Goal: Task Accomplishment & Management: Complete application form

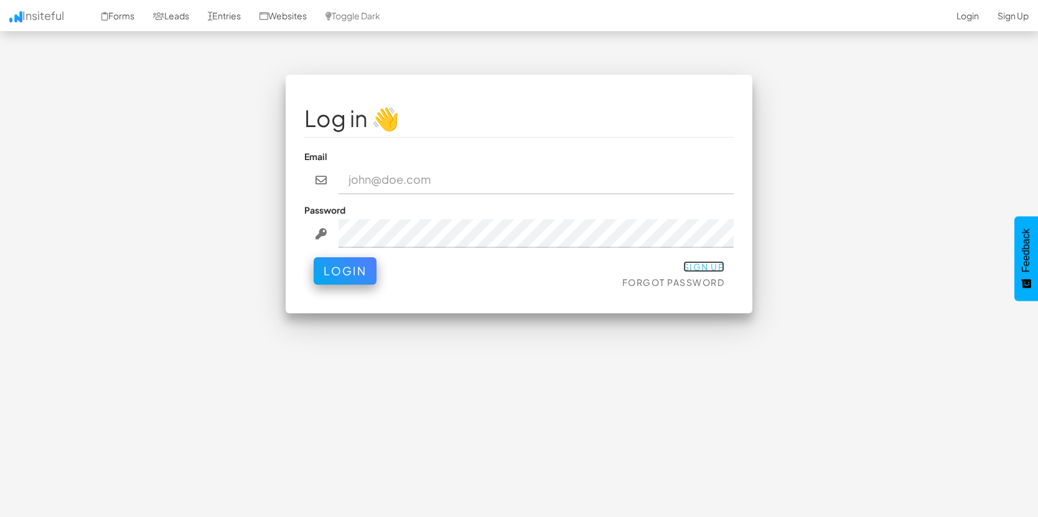
click at [713, 265] on link "Sign Up" at bounding box center [705, 266] width 42 height 11
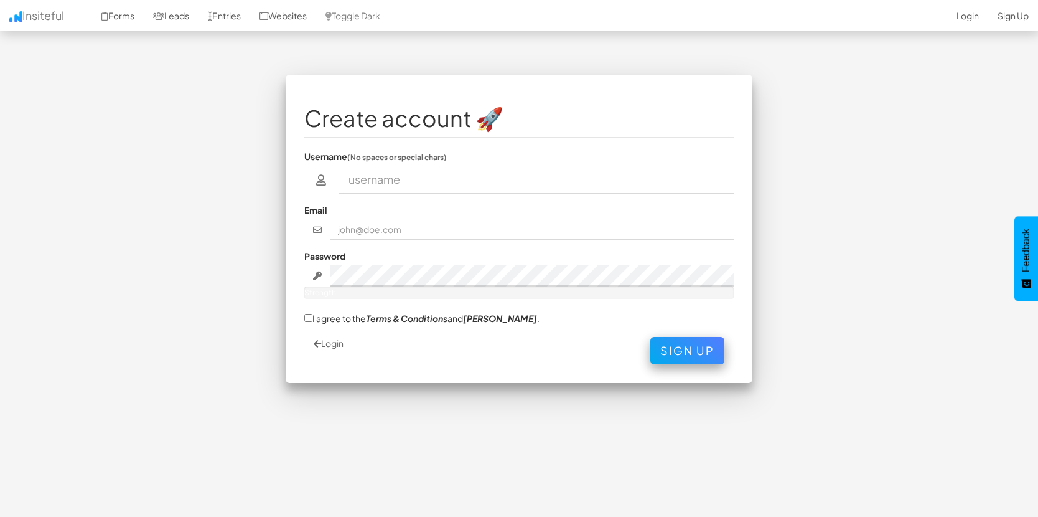
click at [367, 179] on input "text" at bounding box center [537, 180] width 396 height 29
type input "h"
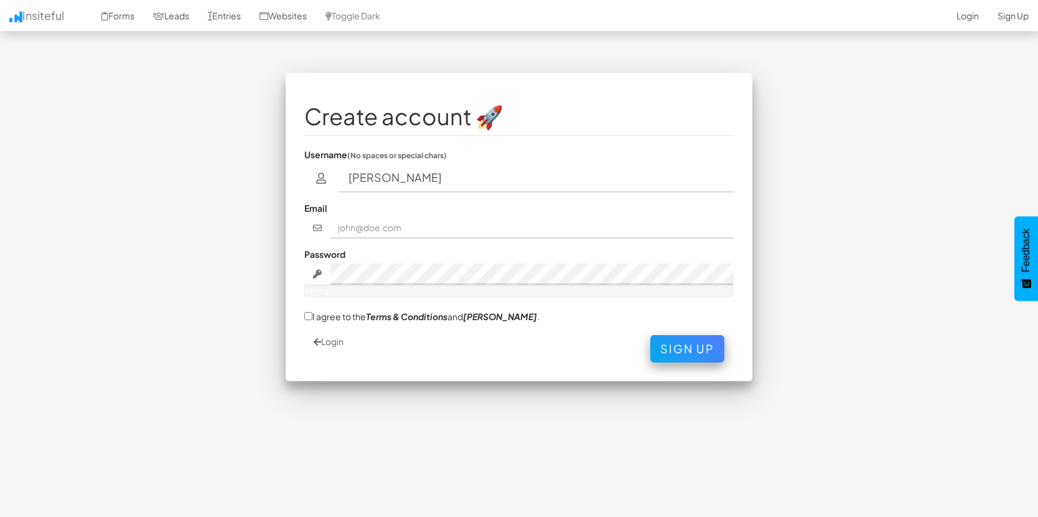
scroll to position [2, 0]
type input "Henrique Lima"
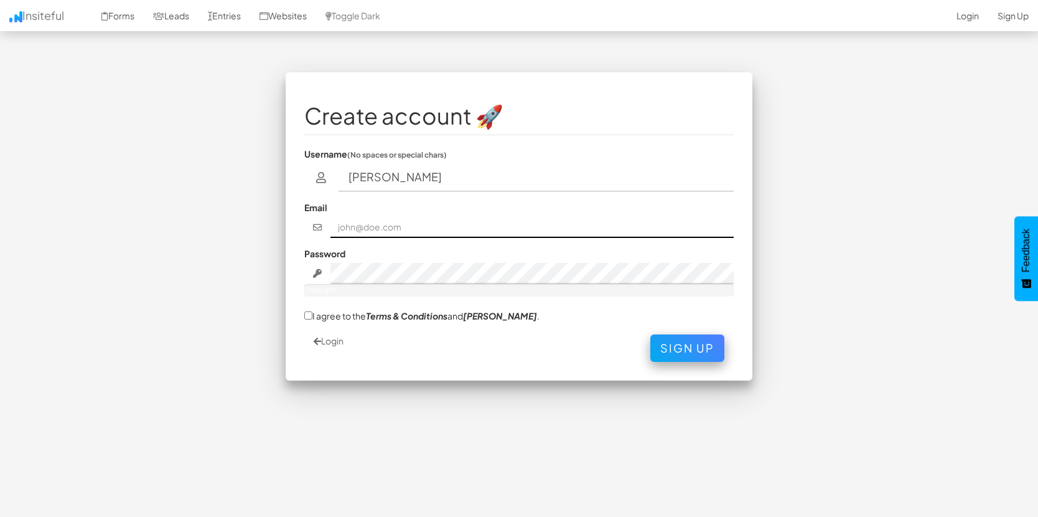
click at [419, 228] on input "text" at bounding box center [533, 227] width 404 height 21
type input "henrique-dl@outlook.com"
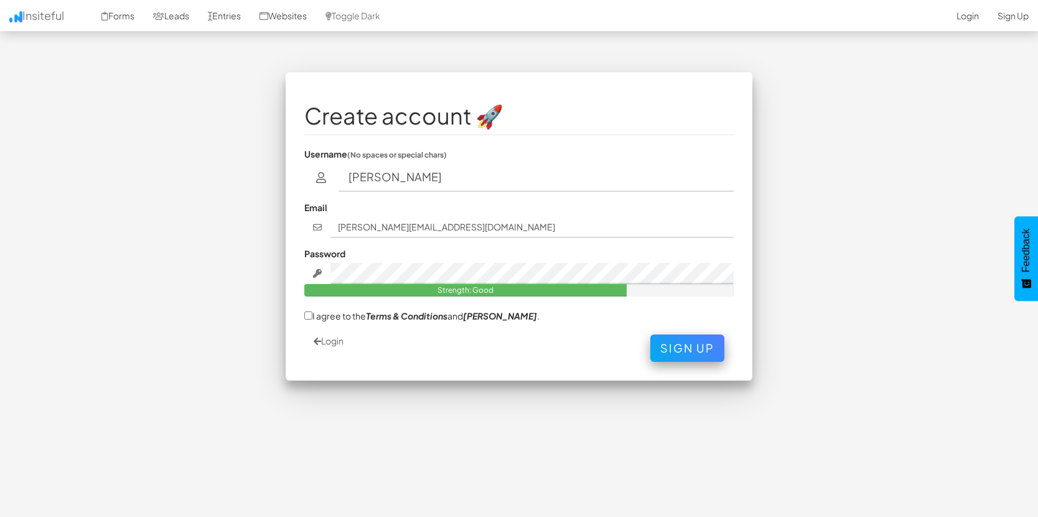
click at [443, 365] on div "Create account 🚀 Username (No spaces or special chars) Henrique Lima Email henr…" at bounding box center [519, 226] width 467 height 308
click at [306, 315] on input "I agree to the Terms & Conditions and EULA ." at bounding box center [308, 315] width 8 height 8
checkbox input "true"
click at [704, 346] on button "Sign Up" at bounding box center [688, 344] width 74 height 27
click at [464, 179] on input "Henrique Lima" at bounding box center [537, 177] width 396 height 29
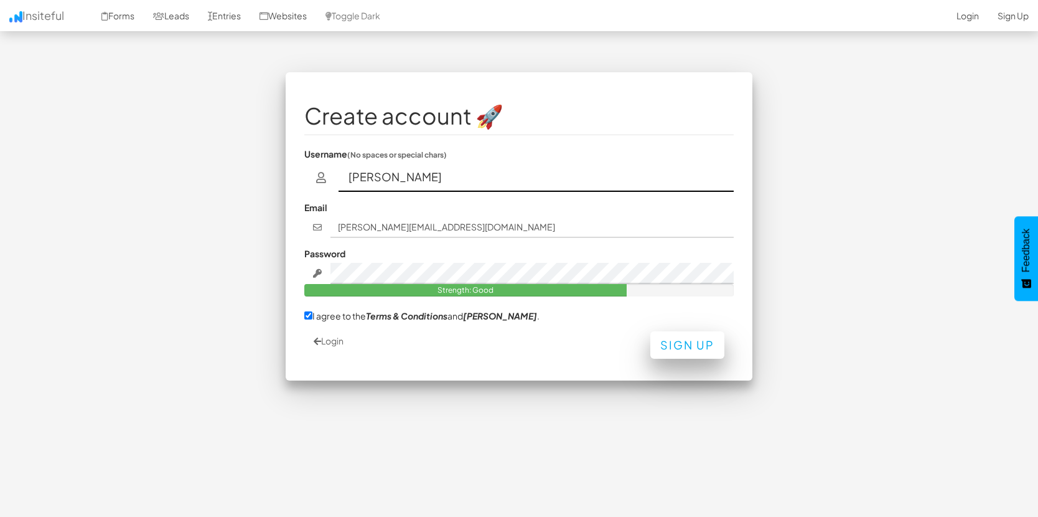
type input "Henrique"
click at [692, 339] on button "Sign Up" at bounding box center [688, 344] width 74 height 27
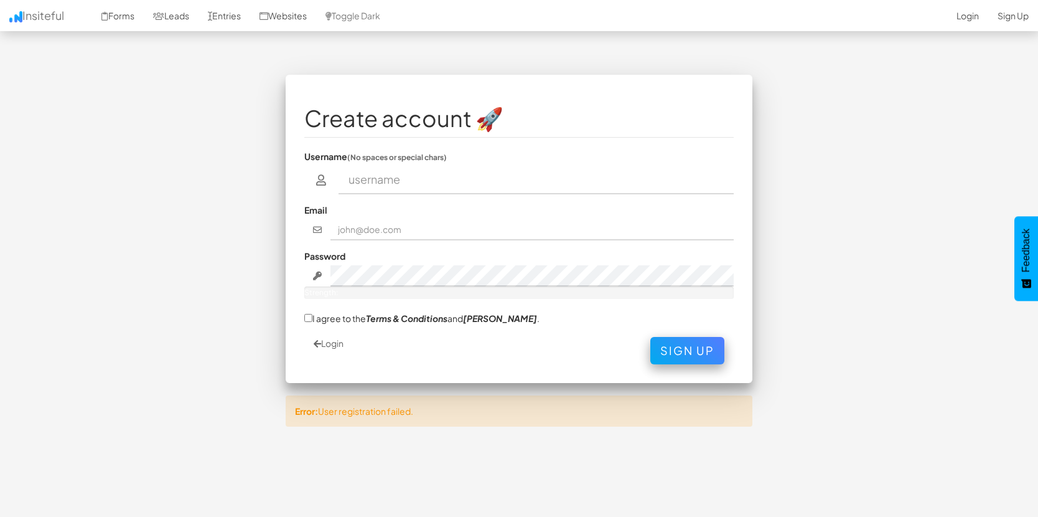
click at [416, 177] on input "text" at bounding box center [537, 180] width 396 height 29
type input "[PERSON_NAME]"
click at [395, 228] on input "text" at bounding box center [533, 229] width 404 height 21
click at [975, 13] on link "Login" at bounding box center [967, 15] width 41 height 31
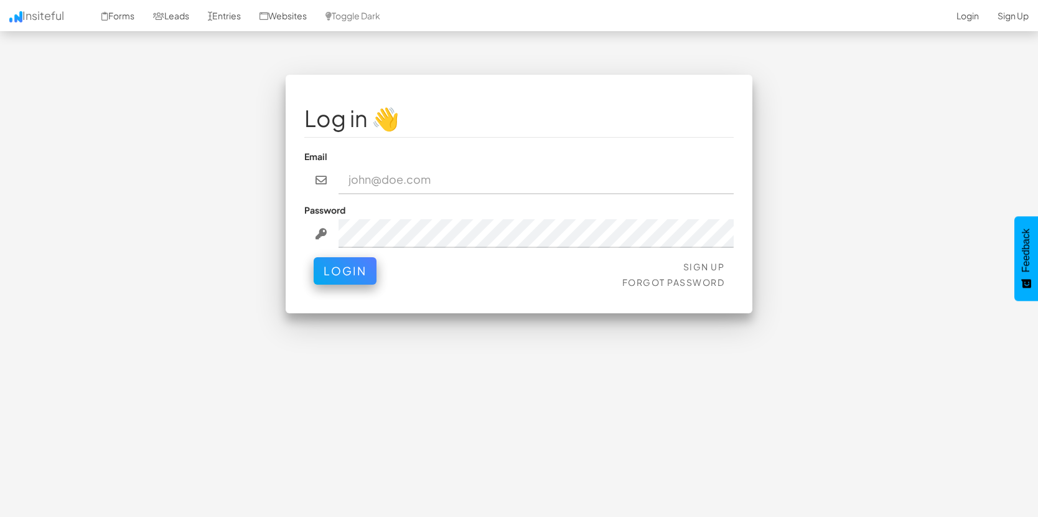
click at [384, 181] on input "email" at bounding box center [537, 180] width 396 height 29
type input "[PERSON_NAME][EMAIL_ADDRESS][DOMAIN_NAME]"
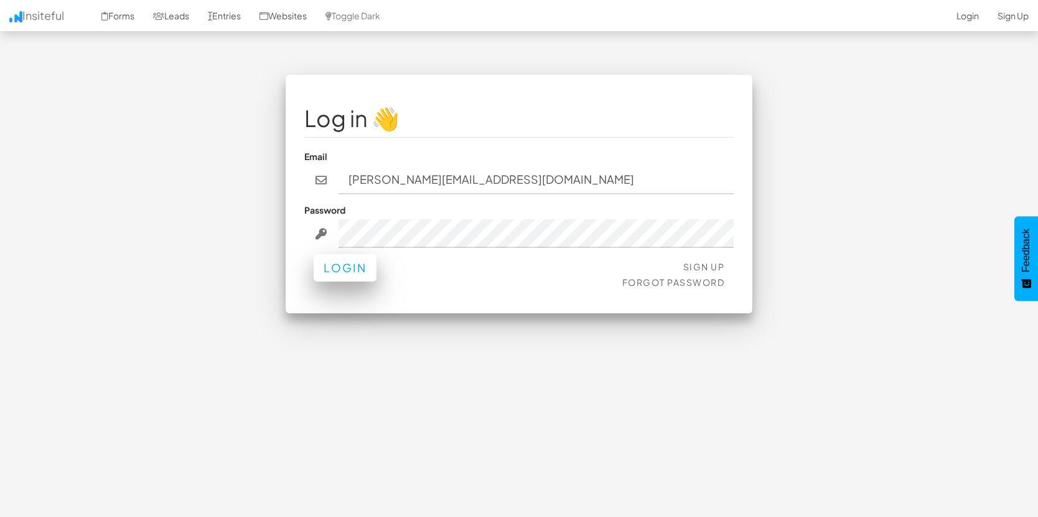
click at [367, 283] on div "Sign Up Forgot Password Login" at bounding box center [519, 275] width 430 height 37
click at [347, 275] on button "Login" at bounding box center [345, 267] width 63 height 27
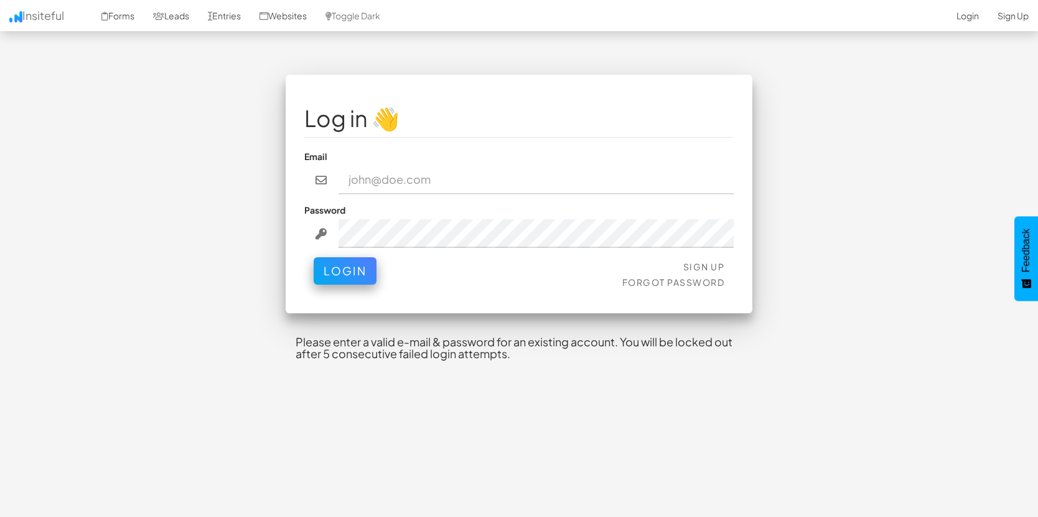
click at [388, 182] on input "email" at bounding box center [537, 180] width 396 height 29
type input "[PERSON_NAME][EMAIL_ADDRESS][DOMAIN_NAME]"
click at [410, 215] on div "Password" at bounding box center [519, 226] width 430 height 44
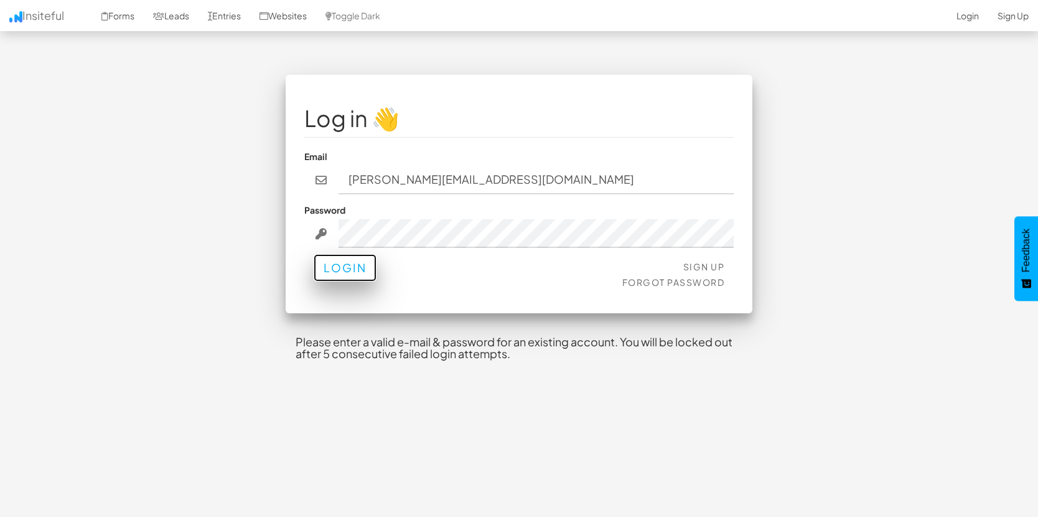
click at [370, 261] on button "Login" at bounding box center [345, 267] width 63 height 27
